Goal: Check status

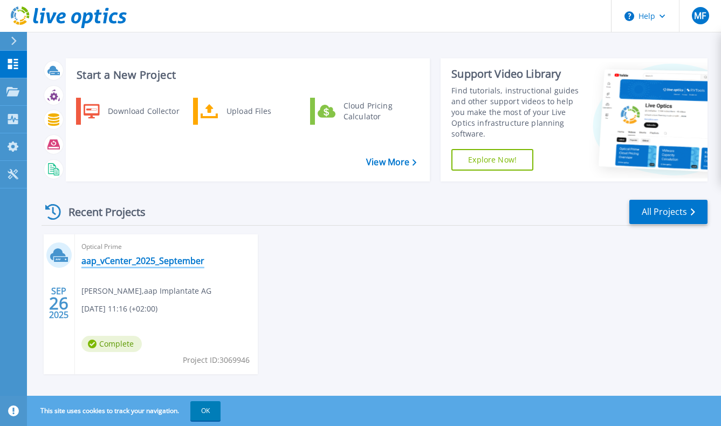
click at [135, 263] on link "aap_vCenter_2025_September" at bounding box center [142, 260] width 123 height 11
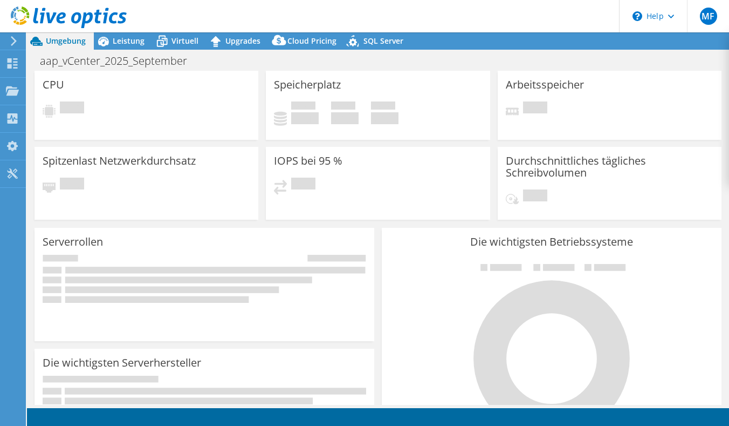
select select "USD"
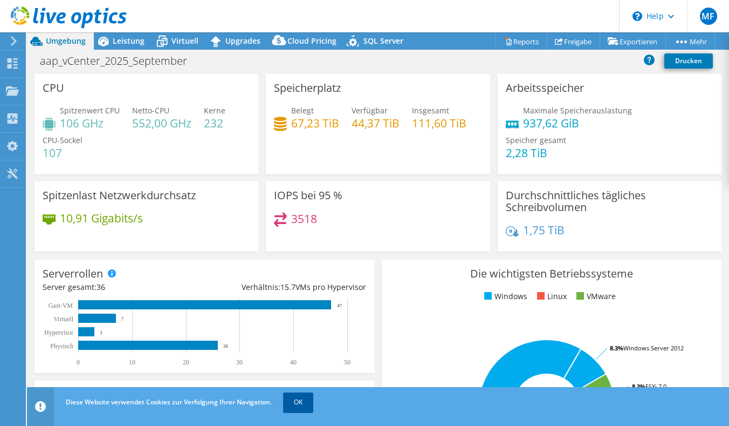
click at [309, 401] on link "OK" at bounding box center [298, 401] width 30 height 19
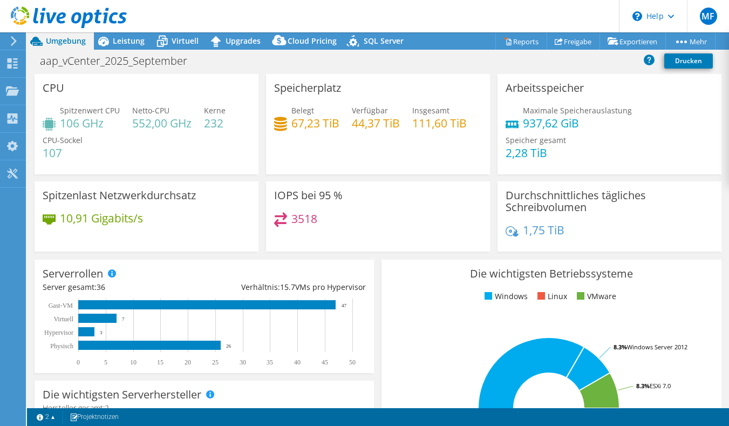
drag, startPoint x: 0, startPoint y: 425, endPoint x: -38, endPoint y: 448, distance: 44.0
click at [0, 425] on html "MF Endbenutzer [PERSON_NAME] [PERSON_NAME][EMAIL_ADDRESS][DOMAIN_NAME] aap Impl…" at bounding box center [364, 213] width 729 height 426
click at [324, 413] on div "1 2 Projektnotizen" at bounding box center [204, 416] width 347 height 13
click at [49, 415] on link "2" at bounding box center [45, 416] width 33 height 13
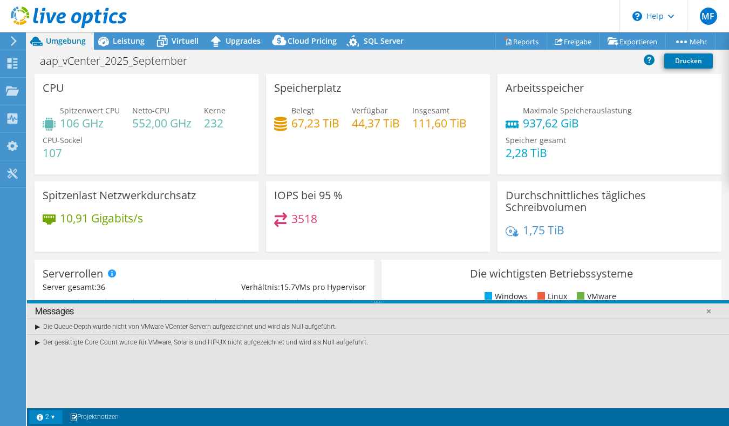
click at [36, 327] on div "Die Queue-Depth wurde nicht von VMware VCenter-Servern aufgezeichnet und wird a…" at bounding box center [378, 326] width 702 height 16
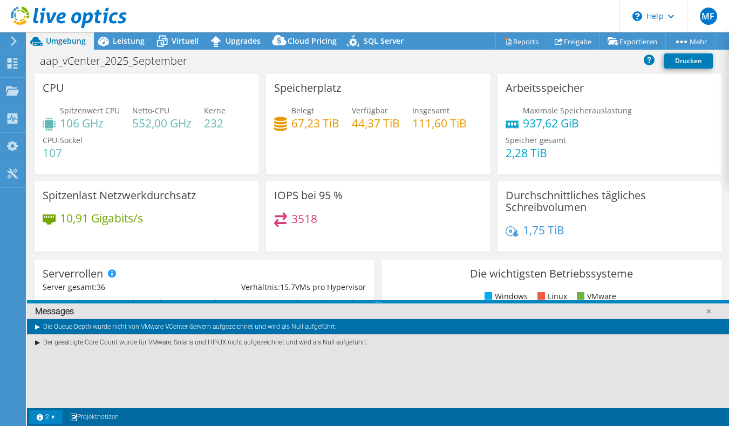
click at [36, 326] on div "Die Queue-Depth wurde nicht von VMware VCenter-Servern aufgezeichnet und wird a…" at bounding box center [378, 326] width 702 height 16
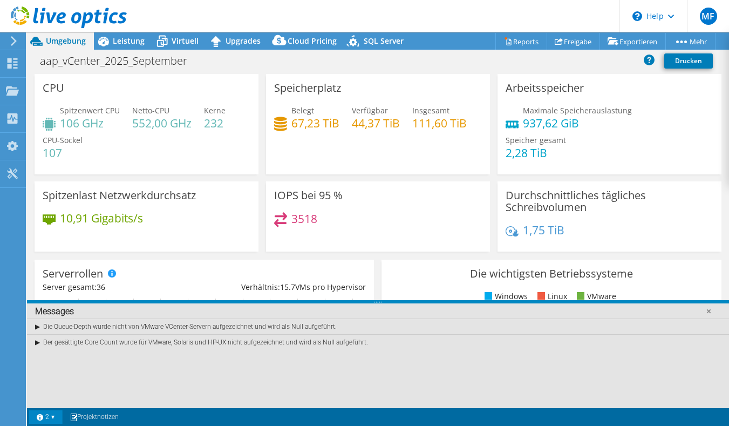
click at [36, 326] on div "Die Queue-Depth wurde nicht von VMware VCenter-Servern aufgezeichnet und wird a…" at bounding box center [378, 326] width 702 height 16
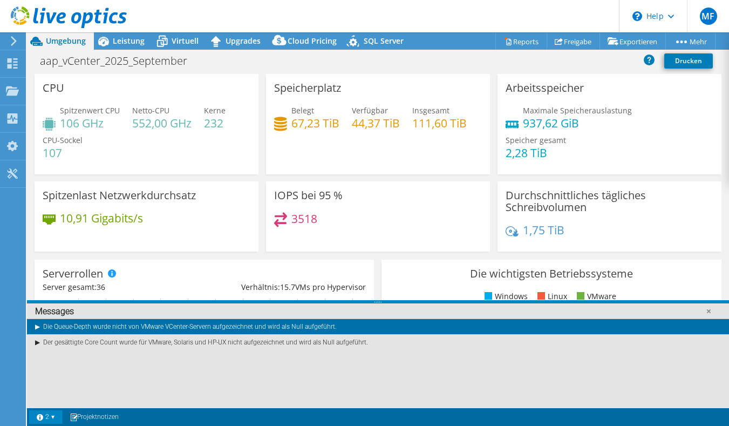
click at [36, 341] on div "Der gesättigte Core Count wurde für VMware, Solaris und HP-UX nicht aufgezeichn…" at bounding box center [378, 342] width 702 height 16
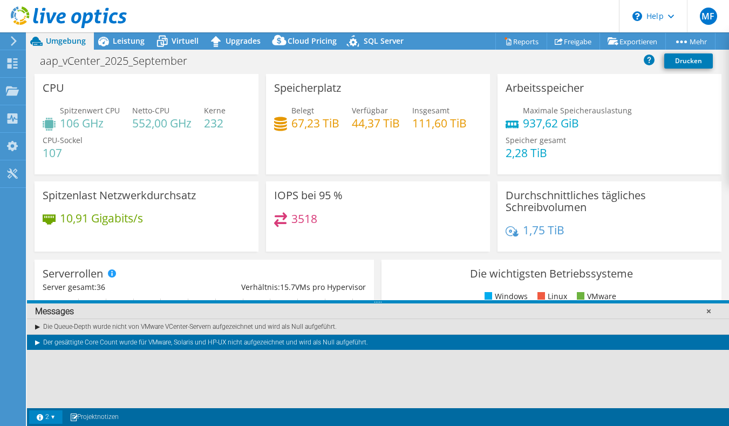
click at [708, 307] on link at bounding box center [708, 310] width 11 height 11
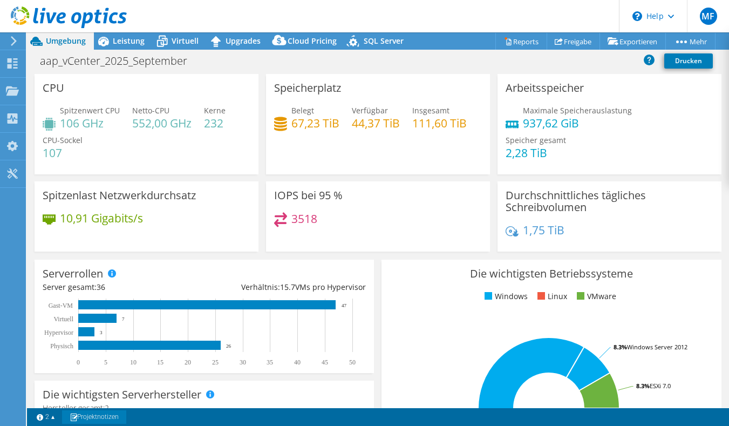
click at [101, 414] on link "Projektnotizen" at bounding box center [94, 416] width 64 height 13
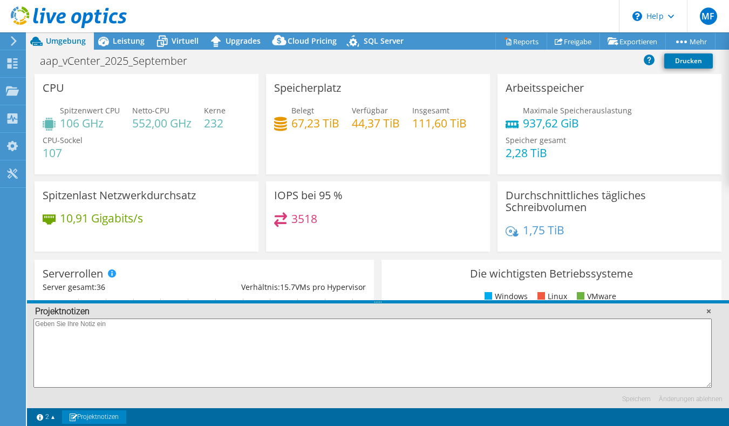
click at [709, 311] on link at bounding box center [708, 310] width 11 height 11
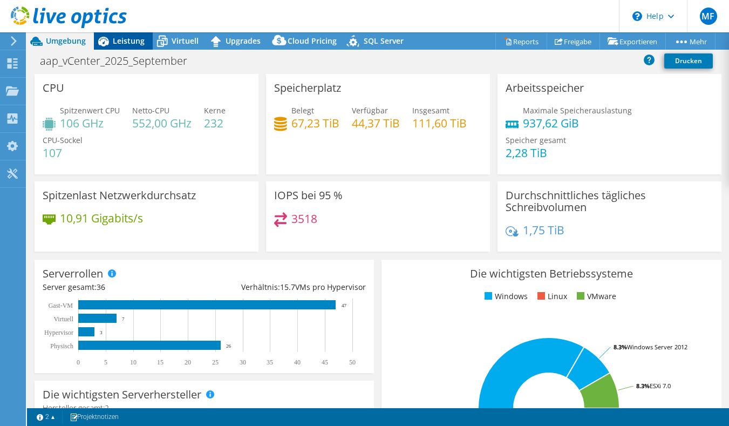
click at [134, 40] on span "Leistung" at bounding box center [129, 41] width 32 height 10
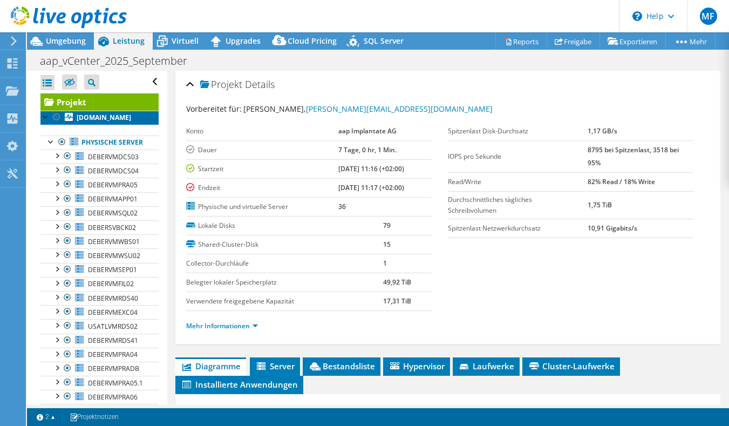
click at [101, 118] on b "[DOMAIN_NAME]" at bounding box center [104, 117] width 54 height 9
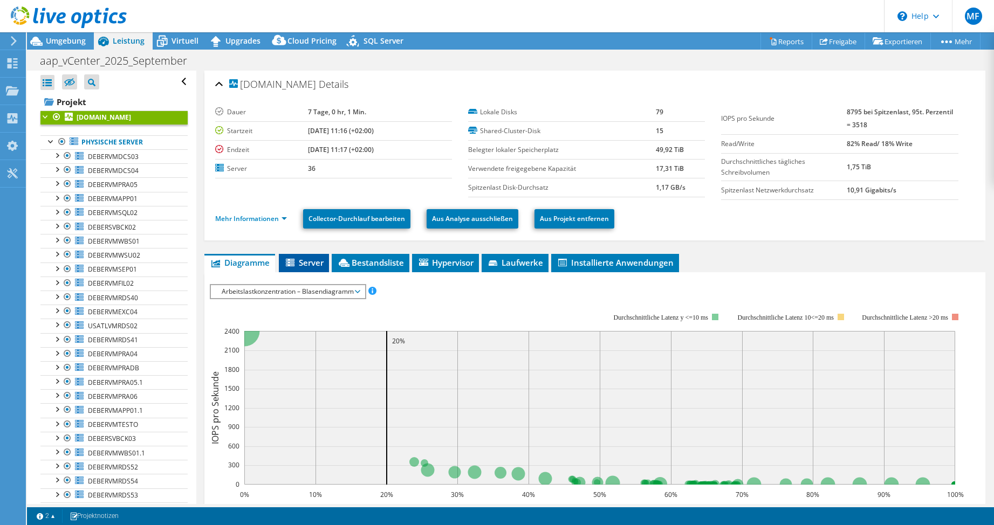
click at [302, 262] on span "Server" at bounding box center [303, 262] width 39 height 11
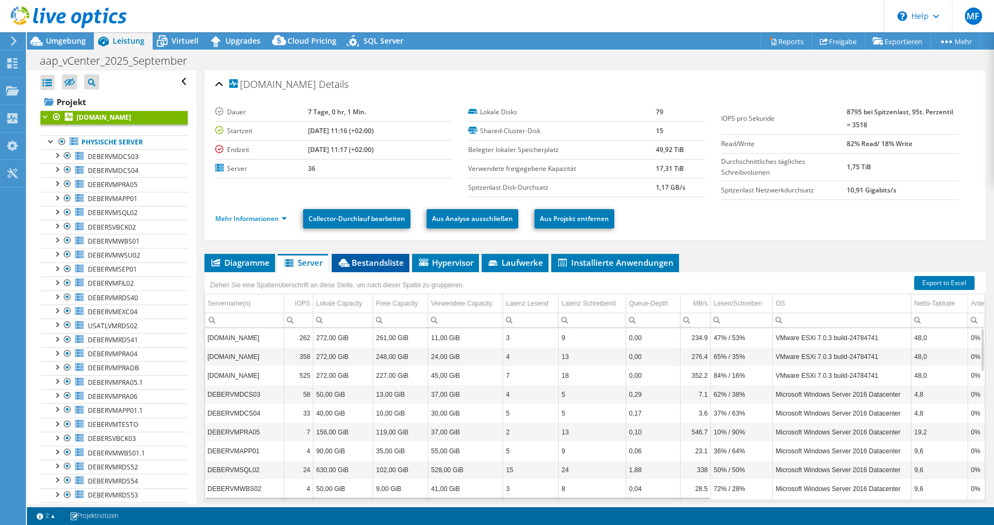
click at [367, 263] on span "Bestandsliste" at bounding box center [370, 262] width 67 height 11
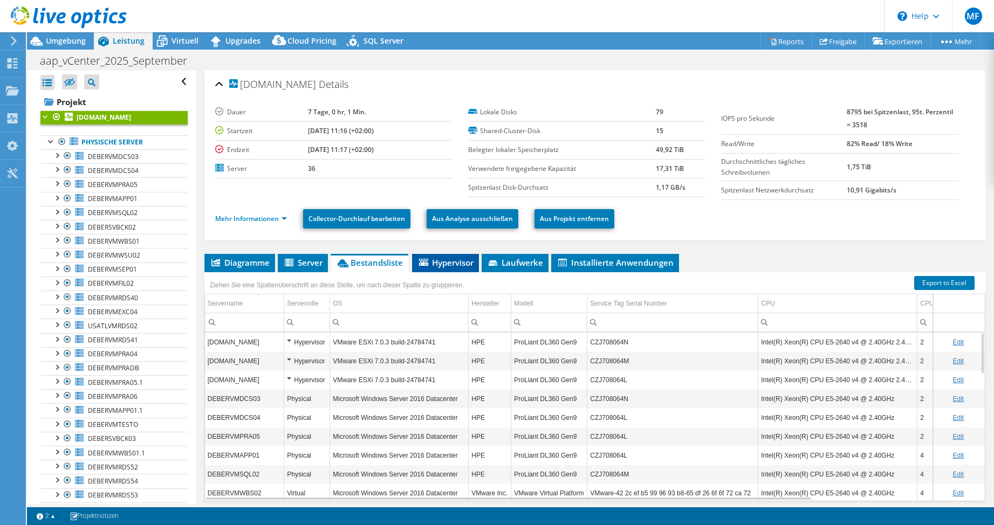
click at [439, 262] on span "Hypervisor" at bounding box center [446, 262] width 56 height 11
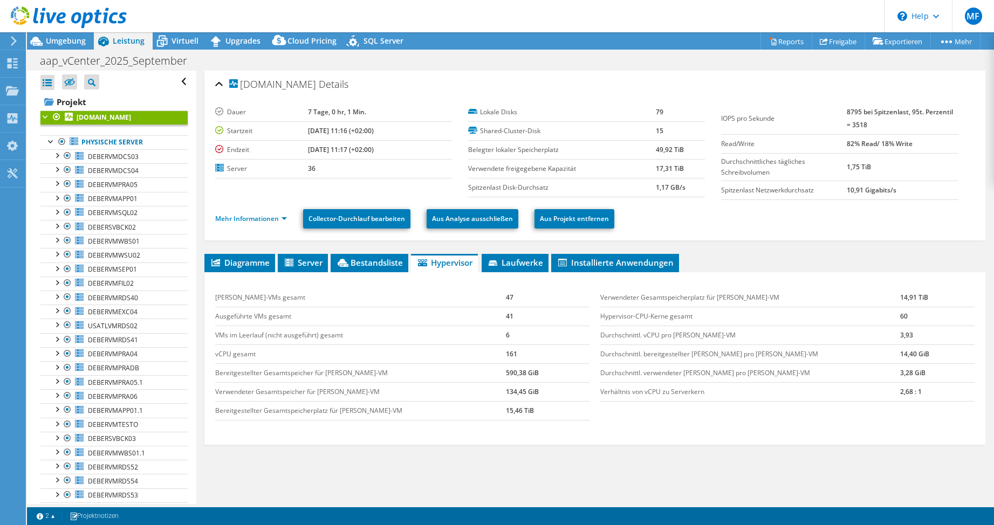
drag, startPoint x: 283, startPoint y: 112, endPoint x: 370, endPoint y: 110, distance: 86.9
click at [370, 110] on tr "Dauer 7 Tage, 0 hr, 1 Min." at bounding box center [333, 112] width 237 height 19
click at [330, 112] on b "7 Tage, 0 hr, 1 Min." at bounding box center [337, 111] width 58 height 9
click at [372, 112] on td "7 Tage, 0 hr, 1 Min." at bounding box center [380, 112] width 144 height 19
click at [370, 113] on td "7 Tage, 0 hr, 1 Min." at bounding box center [380, 112] width 144 height 19
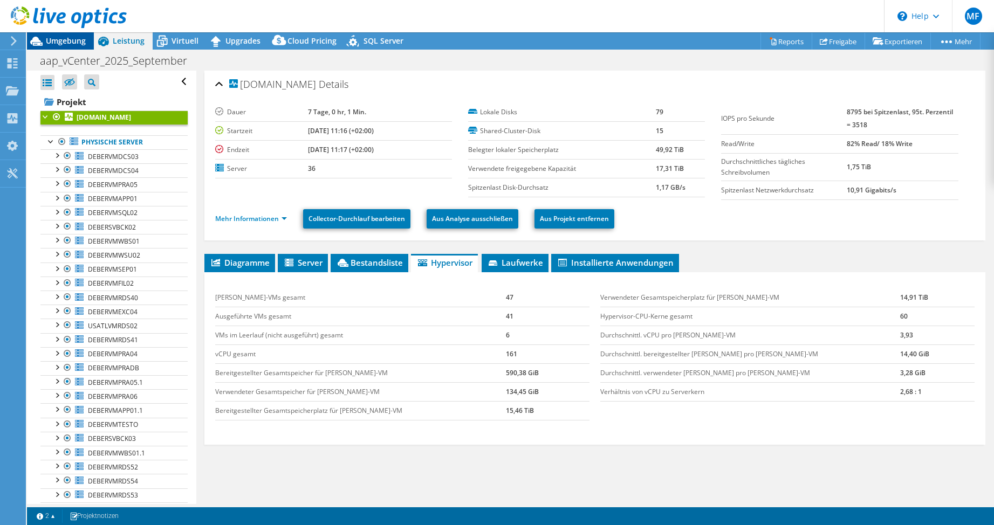
click at [63, 38] on span "Umgebung" at bounding box center [66, 41] width 40 height 10
